Goal: Task Accomplishment & Management: Complete application form

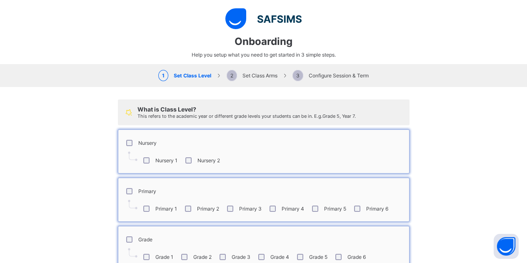
select select "**"
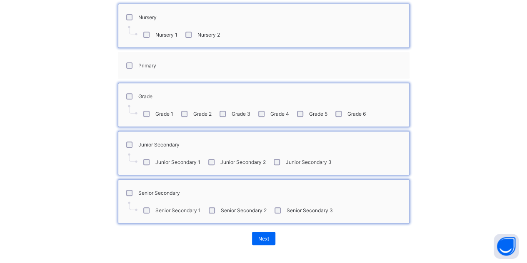
scroll to position [126, 0]
click at [262, 240] on div "Next" at bounding box center [263, 238] width 23 height 13
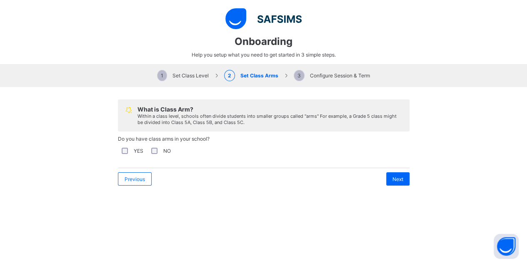
scroll to position [0, 0]
click at [395, 176] on span "Next" at bounding box center [398, 179] width 11 height 6
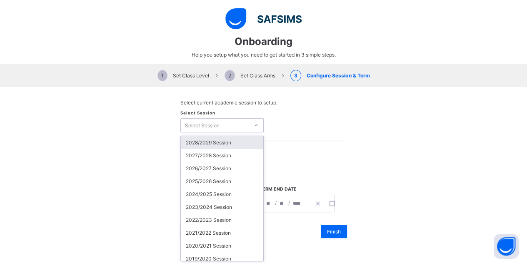
click at [222, 125] on div "Select Session" at bounding box center [215, 126] width 68 height 12
click at [198, 178] on div "2025/2026 Session" at bounding box center [222, 181] width 83 height 13
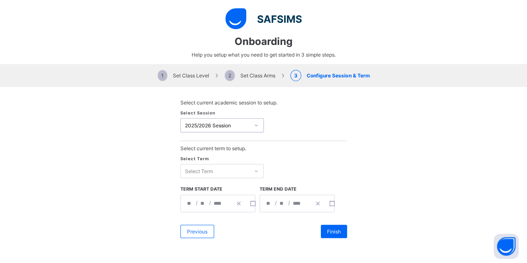
click at [221, 169] on div "Select Term" at bounding box center [215, 172] width 68 height 12
click at [198, 188] on div "First Term" at bounding box center [222, 188] width 83 height 13
click at [361, 174] on div "**********" at bounding box center [263, 169] width 527 height 164
click at [190, 200] on div "**********" at bounding box center [206, 204] width 51 height 17
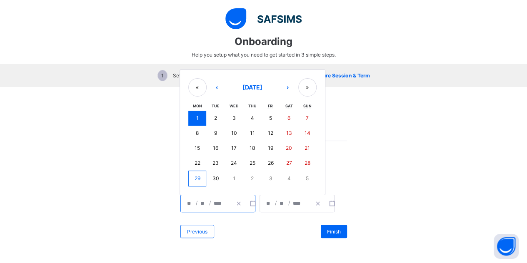
click at [195, 135] on button "8" at bounding box center [197, 133] width 18 height 15
type input "**********"
type input "*"
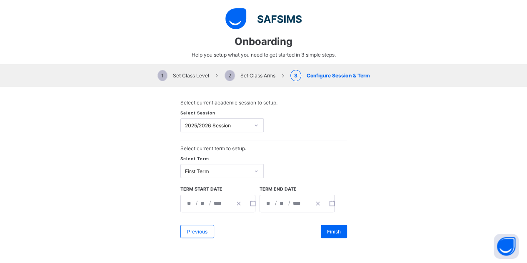
click at [350, 171] on div "**********" at bounding box center [263, 169] width 527 height 164
click at [268, 199] on input "**" at bounding box center [269, 204] width 7 height 17
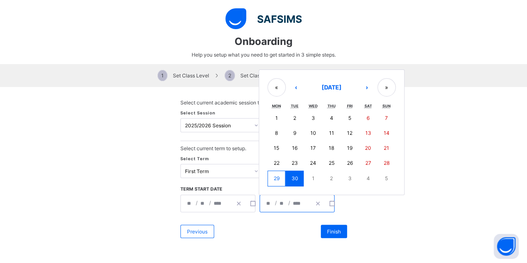
click at [344, 118] on button "5" at bounding box center [350, 118] width 18 height 15
type input "**********"
type input "*"
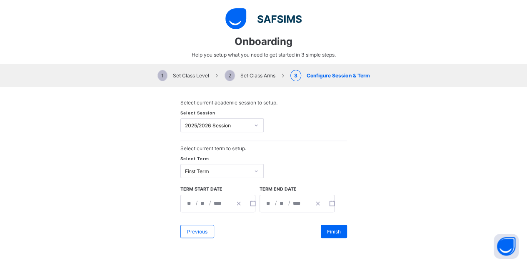
click at [279, 204] on input "*" at bounding box center [282, 204] width 7 height 17
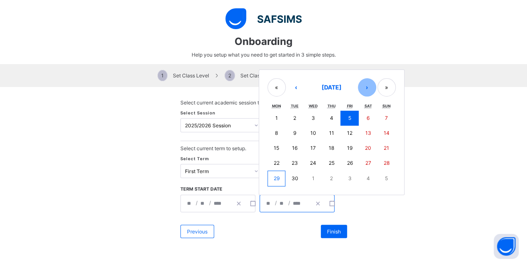
click at [360, 80] on button "›" at bounding box center [367, 87] width 18 height 18
click at [360, 80] on button "›" at bounding box center [367, 88] width 18 height 18
click at [341, 113] on button "5" at bounding box center [350, 119] width 18 height 15
type input "**********"
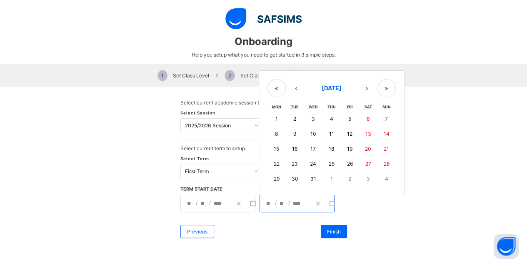
type input "**"
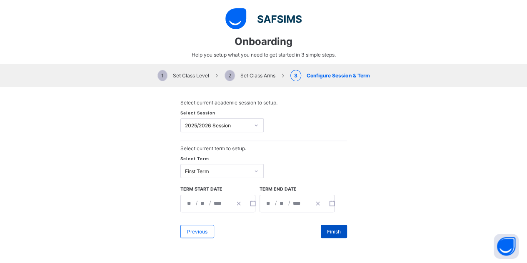
click at [334, 226] on div "Finish" at bounding box center [334, 231] width 26 height 13
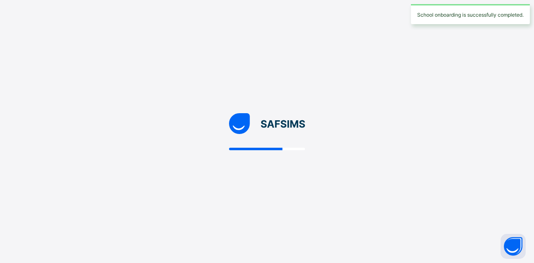
select select "**"
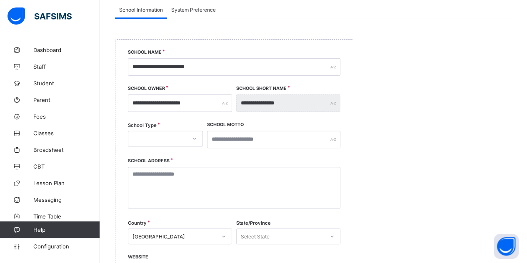
scroll to position [87, 0]
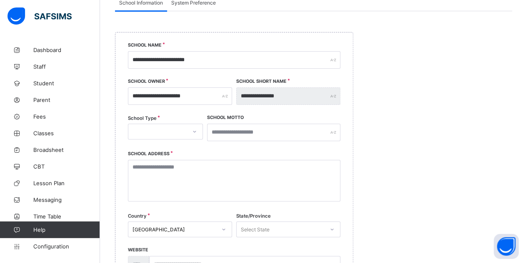
click at [166, 124] on div at bounding box center [165, 132] width 75 height 16
click at [148, 148] on div "PRIVATE" at bounding box center [165, 149] width 74 height 13
click at [233, 133] on input "text" at bounding box center [273, 133] width 133 height 18
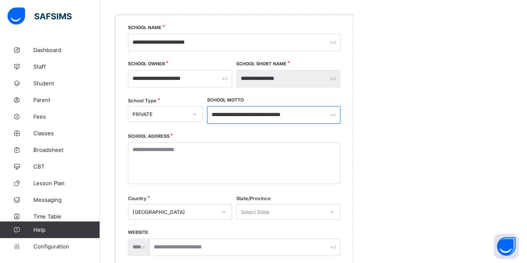
scroll to position [108, 0]
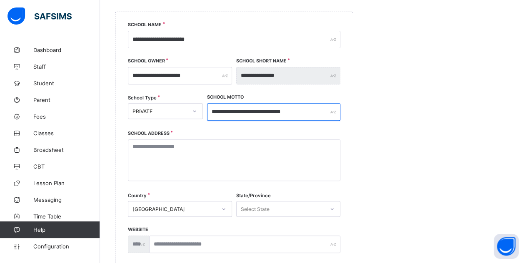
type input "**********"
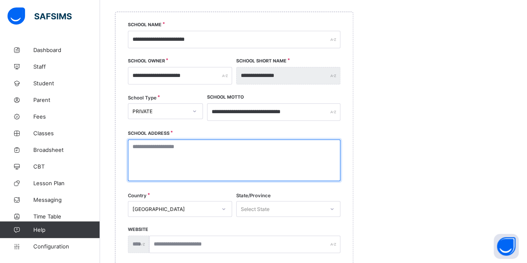
click at [201, 161] on textarea at bounding box center [234, 161] width 213 height 42
type textarea "*"
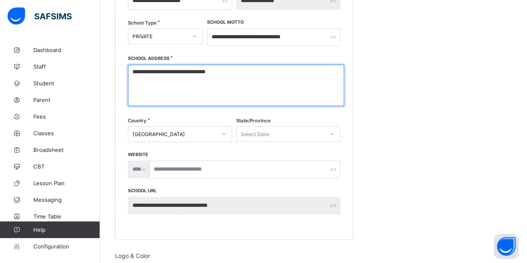
type textarea "**********"
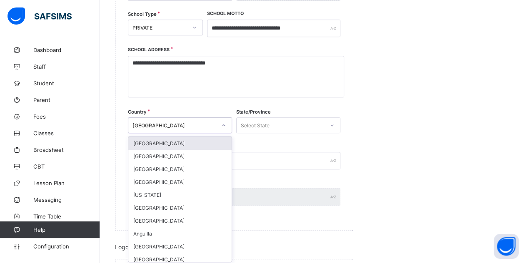
click at [174, 133] on div "option [GEOGRAPHIC_DATA] focused, 1 of 250. 250 results available. Use Up and D…" at bounding box center [180, 126] width 104 height 16
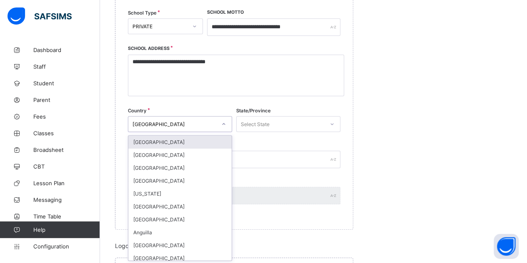
scroll to position [193, 0]
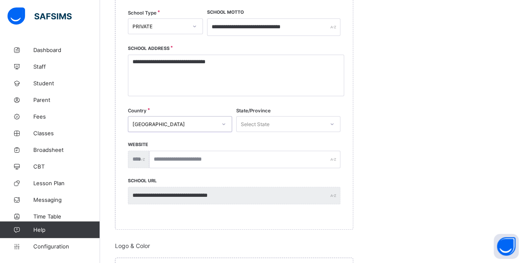
click at [181, 117] on div "[GEOGRAPHIC_DATA]" at bounding box center [180, 124] width 104 height 16
click at [275, 118] on div "Select State" at bounding box center [281, 124] width 88 height 12
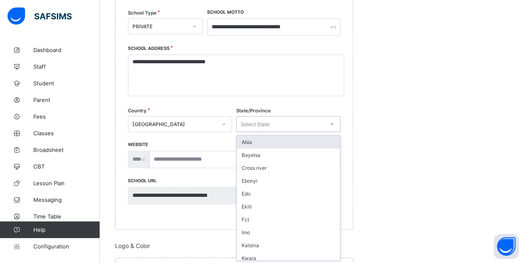
type input "*"
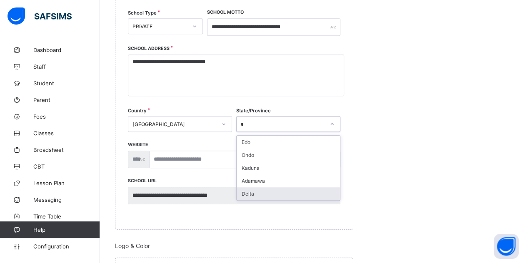
click at [252, 191] on div "Delta" at bounding box center [288, 194] width 103 height 13
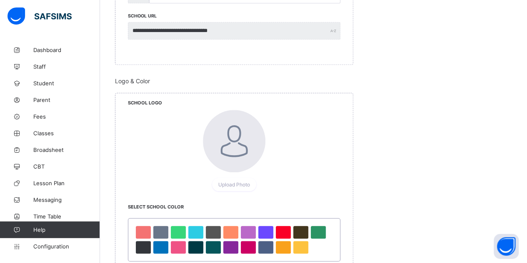
scroll to position [369, 0]
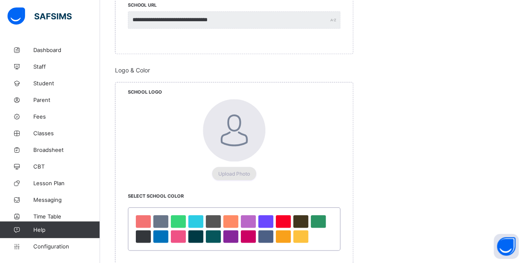
click at [223, 168] on div "Upload Photo" at bounding box center [234, 173] width 44 height 13
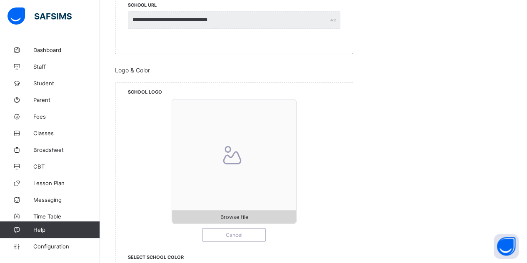
click at [247, 217] on span "Browse file" at bounding box center [234, 217] width 28 height 6
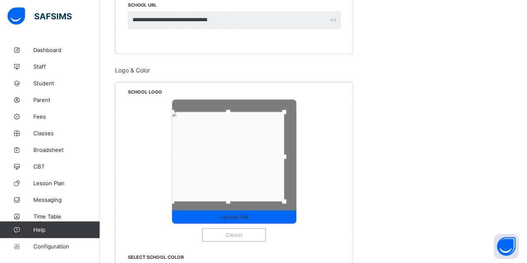
drag, startPoint x: 177, startPoint y: 114, endPoint x: 173, endPoint y: 87, distance: 27.4
click at [173, 87] on div "School Logo Upload file Cancel" at bounding box center [234, 169] width 238 height 172
drag, startPoint x: 300, startPoint y: 214, endPoint x: 289, endPoint y: 203, distance: 15.9
click at [300, 213] on div "Upload file Cancel" at bounding box center [234, 170] width 213 height 143
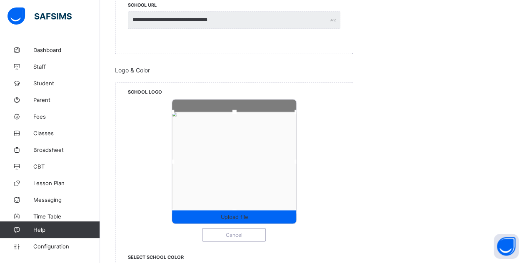
drag, startPoint x: 289, startPoint y: 202, endPoint x: 304, endPoint y: 222, distance: 25.5
click at [304, 222] on div "Upload file Cancel" at bounding box center [234, 170] width 213 height 143
click at [239, 211] on div "Upload file" at bounding box center [234, 217] width 124 height 13
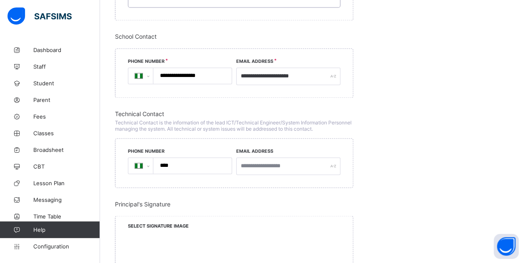
scroll to position [614, 0]
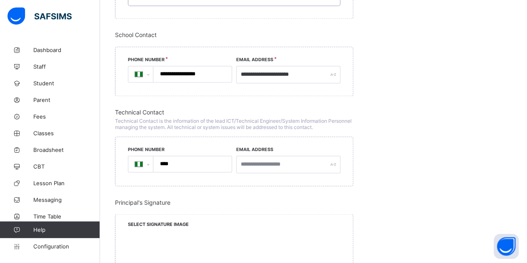
click at [178, 163] on input "****" at bounding box center [191, 164] width 72 height 16
type input "**********"
click at [259, 161] on input "text" at bounding box center [288, 165] width 104 height 18
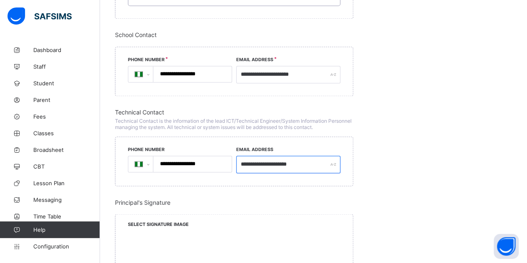
type input "**********"
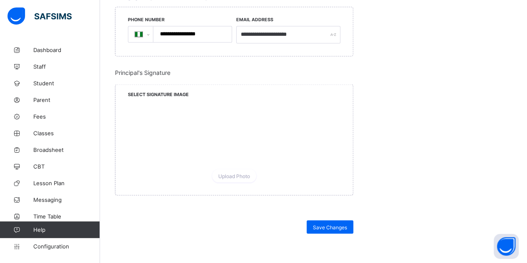
scroll to position [745, 0]
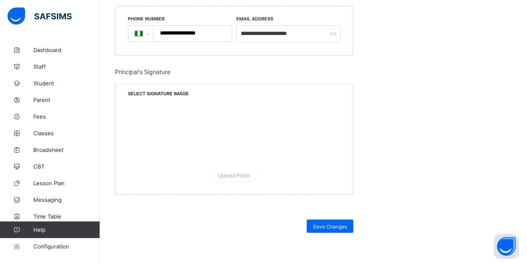
click at [151, 90] on span "Select Signature Image" at bounding box center [158, 93] width 61 height 6
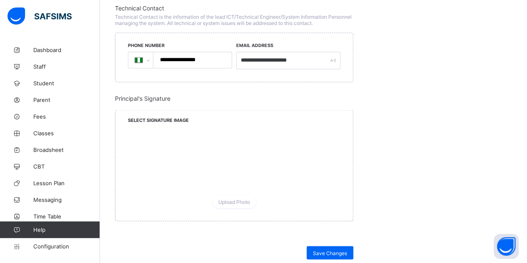
scroll to position [720, 0]
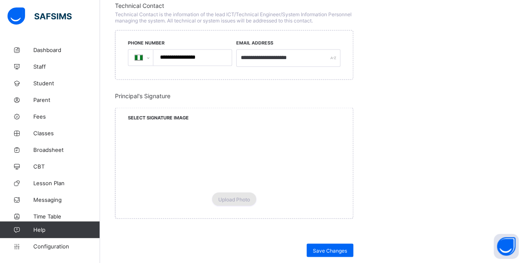
click at [238, 196] on span "Upload Photo" at bounding box center [234, 199] width 32 height 6
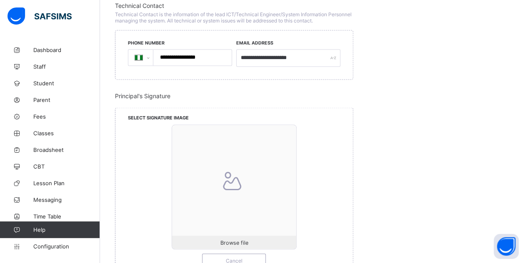
click at [1, 256] on div "Dashboard Staff Student Parent Fees Classes Broadsheet CBT Lesson Plan Messagin…" at bounding box center [50, 148] width 100 height 230
click at [134, 261] on div "Browse file Cancel" at bounding box center [234, 196] width 213 height 143
click at [233, 240] on span "Browse file" at bounding box center [234, 243] width 28 height 6
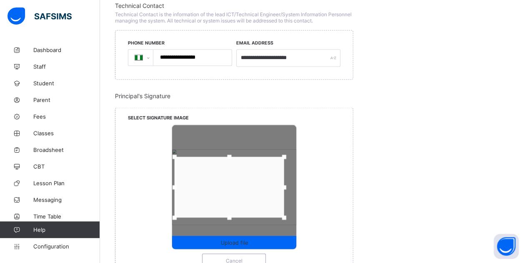
drag, startPoint x: 186, startPoint y: 183, endPoint x: 176, endPoint y: 186, distance: 10.2
click at [176, 186] on div at bounding box center [174, 187] width 13 height 13
drag, startPoint x: 285, startPoint y: 181, endPoint x: 294, endPoint y: 184, distance: 8.8
click at [294, 184] on div at bounding box center [292, 187] width 13 height 13
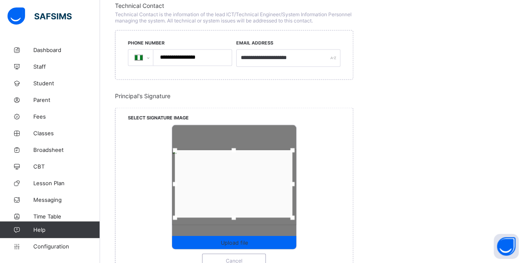
drag, startPoint x: 235, startPoint y: 151, endPoint x: 235, endPoint y: 144, distance: 6.7
click at [235, 148] on div at bounding box center [234, 150] width 4 height 4
click at [235, 220] on div at bounding box center [234, 220] width 13 height 13
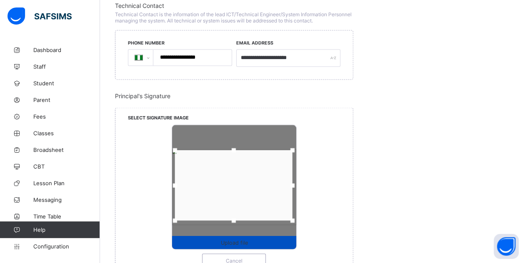
click at [238, 243] on div "Upload file" at bounding box center [234, 242] width 124 height 13
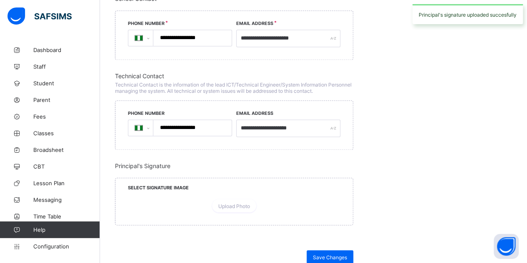
scroll to position [805, 0]
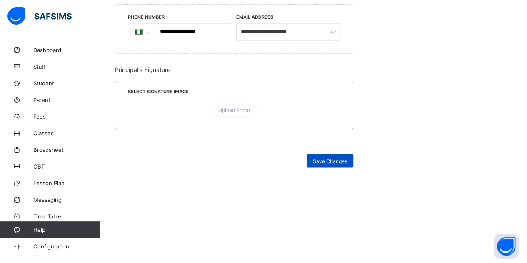
click at [330, 162] on span "Save Changes" at bounding box center [330, 161] width 34 height 6
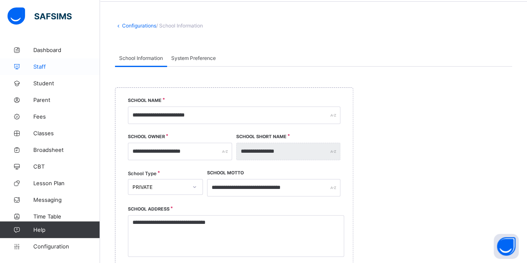
scroll to position [0, 0]
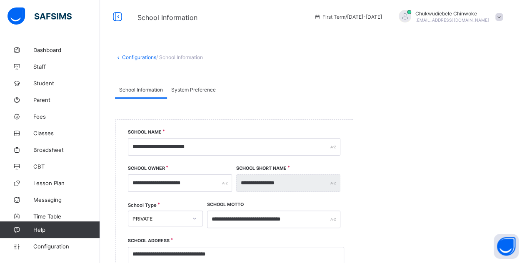
click at [206, 91] on span "System Preference" at bounding box center [193, 90] width 45 height 6
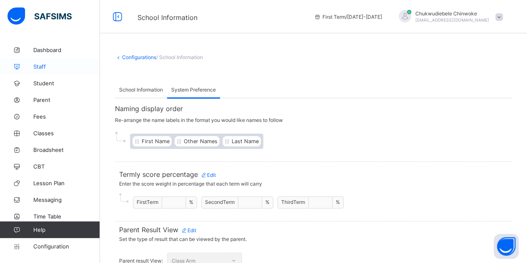
click at [38, 65] on span "Staff" at bounding box center [66, 66] width 67 height 7
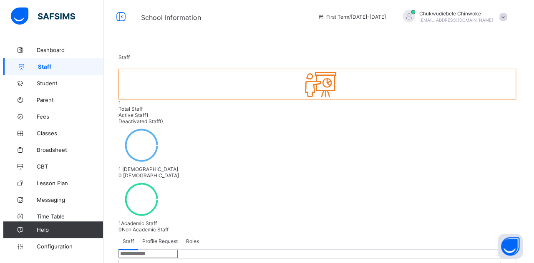
scroll to position [35, 0]
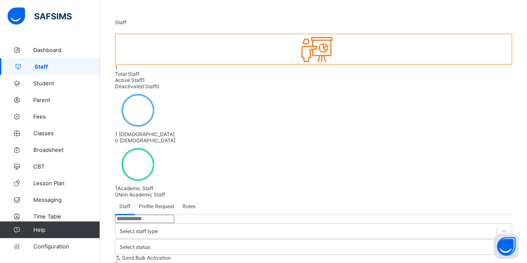
select select "**"
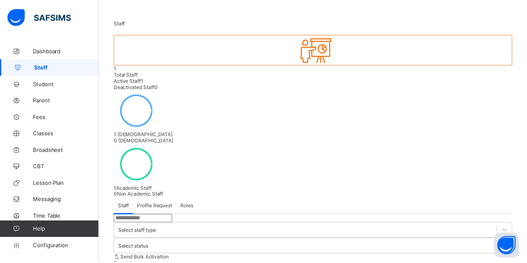
scroll to position [0, 0]
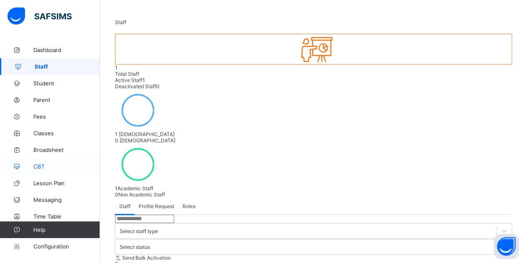
click at [39, 166] on span "CBT" at bounding box center [66, 166] width 67 height 7
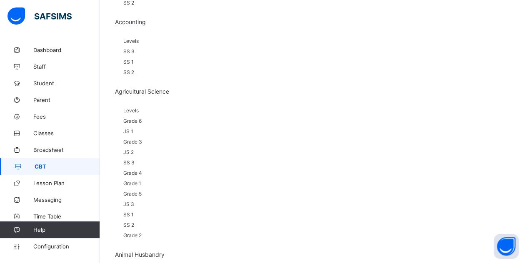
scroll to position [189, 0]
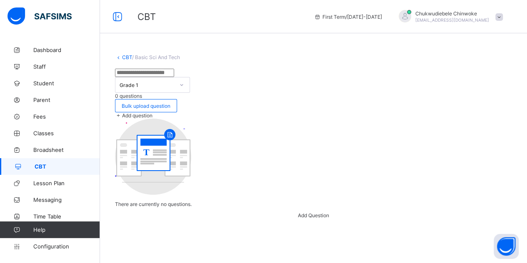
click at [319, 219] on span "Add Question" at bounding box center [313, 216] width 31 height 6
click at [496, 227] on div "×" at bounding box center [500, 234] width 8 height 14
click at [454, 140] on div "T There are currently no questions. Add Question" at bounding box center [313, 169] width 397 height 100
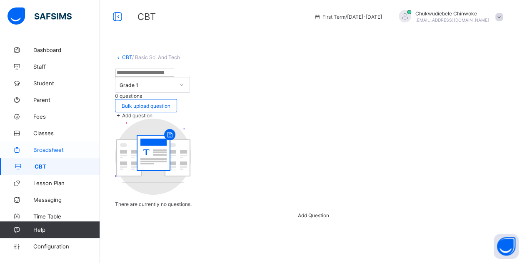
click at [44, 146] on link "Broadsheet" at bounding box center [50, 150] width 100 height 17
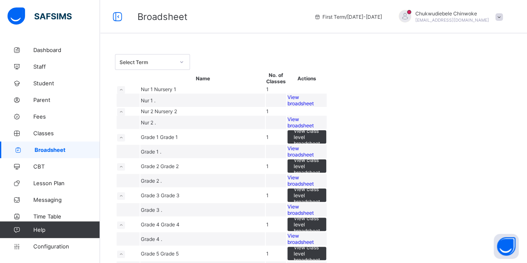
click at [449, 56] on div "Select Term" at bounding box center [313, 62] width 397 height 16
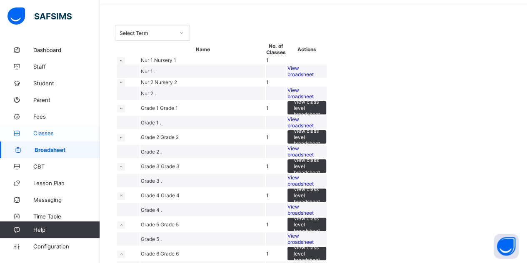
scroll to position [33, 0]
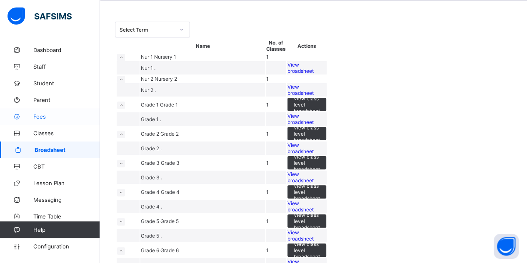
click at [41, 120] on span "Fees" at bounding box center [66, 116] width 67 height 7
